Goal: Task Accomplishment & Management: Use online tool/utility

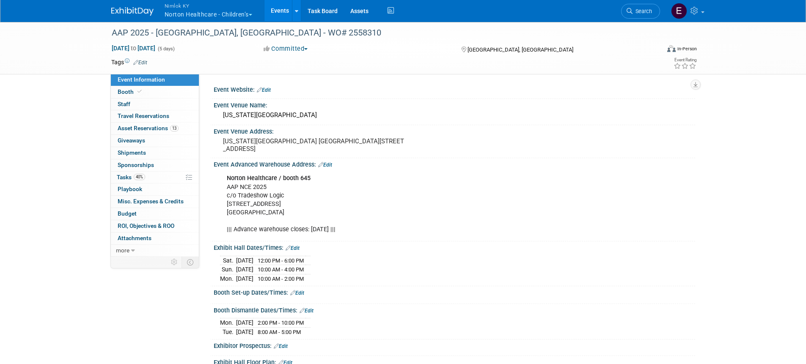
click at [201, 21] on button "Nimlok KY Norton Healthcare - Children’s" at bounding box center [213, 11] width 99 height 22
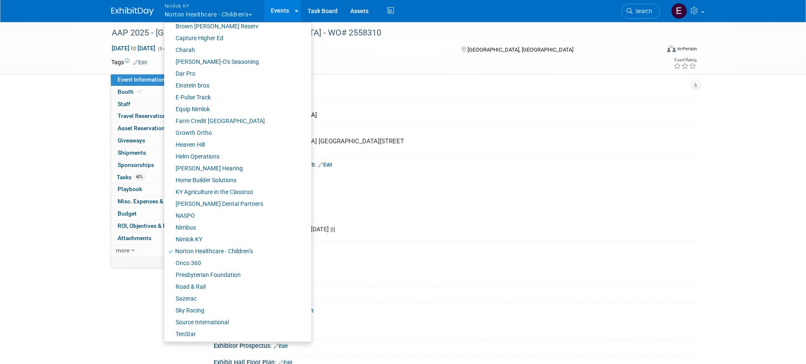
scroll to position [231, 0]
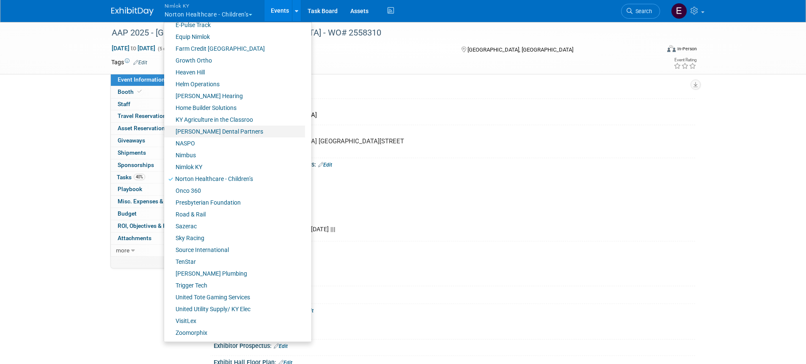
click at [207, 127] on link "[PERSON_NAME] Dental Partners" at bounding box center [234, 132] width 141 height 12
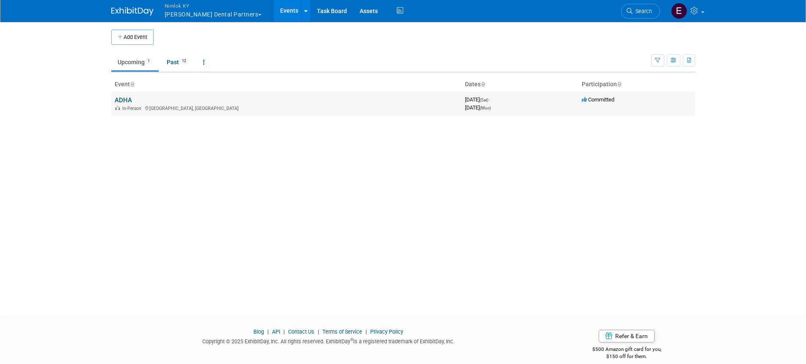
click at [125, 97] on link "ADHA" at bounding box center [123, 100] width 17 height 8
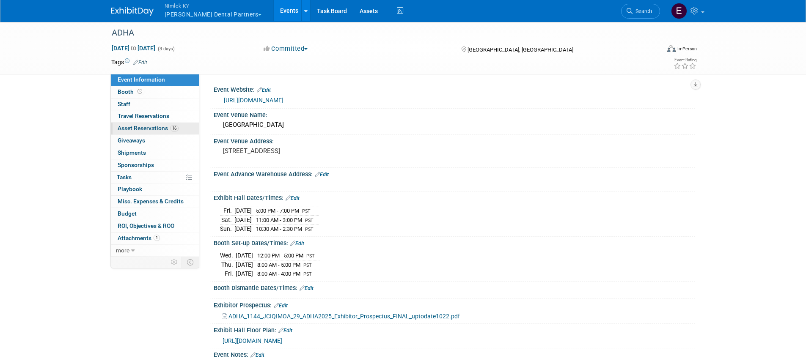
click at [159, 130] on span "Asset Reservations 16" at bounding box center [148, 128] width 61 height 7
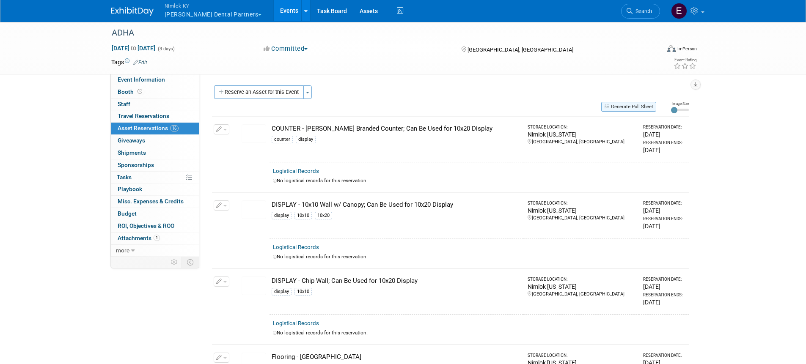
click at [624, 109] on button "Generate Pull Sheet" at bounding box center [628, 107] width 55 height 10
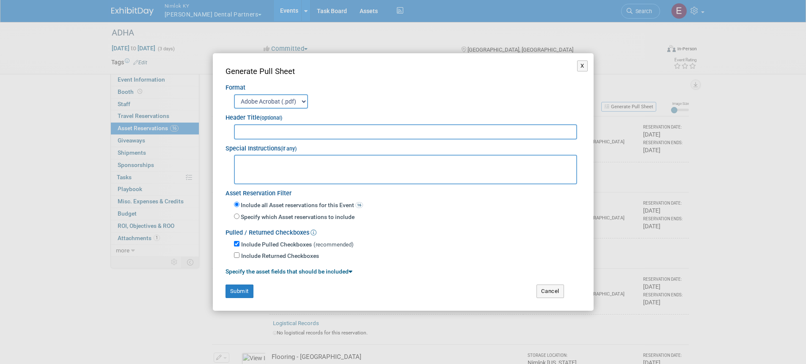
click at [353, 134] on input "text" at bounding box center [405, 131] width 343 height 15
type input "WO# 2558370"
click at [392, 169] on textarea at bounding box center [405, 170] width 343 height 30
type textarea "- TeamWW to pick up on Mon. 9/15/25"
click at [233, 293] on button "Submit" at bounding box center [239, 292] width 28 height 14
